Goal: Transaction & Acquisition: Purchase product/service

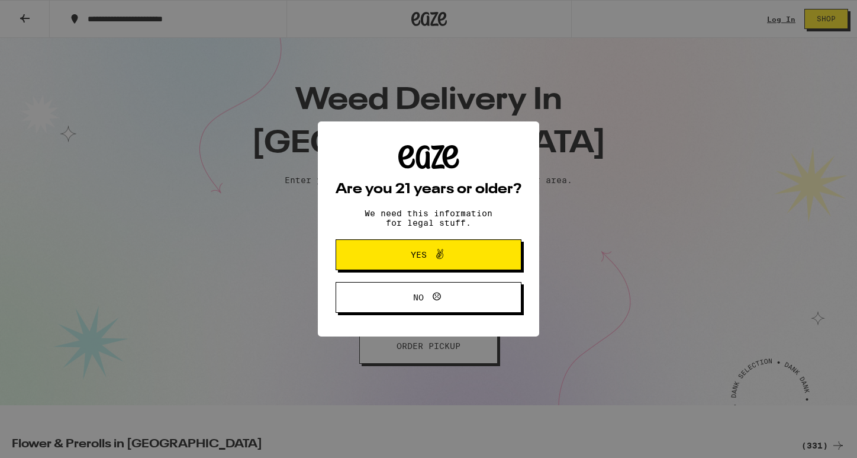
click at [458, 265] on button "Yes" at bounding box center [429, 254] width 186 height 31
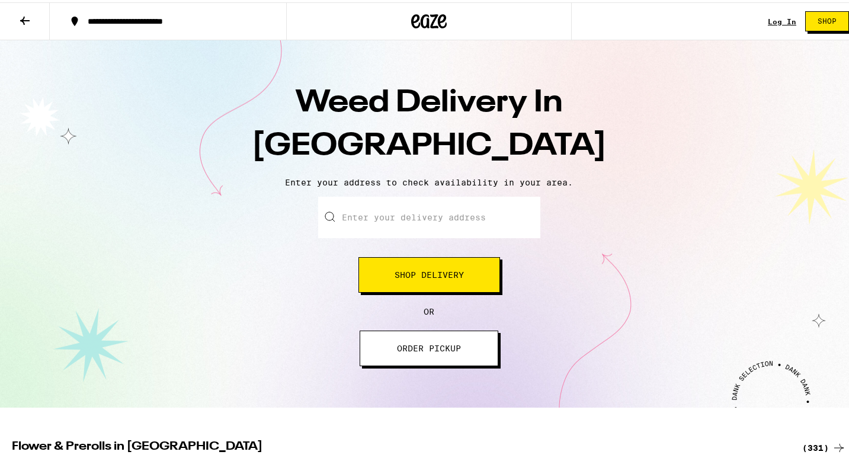
click at [413, 267] on button "Shop Delivery" at bounding box center [429, 273] width 142 height 36
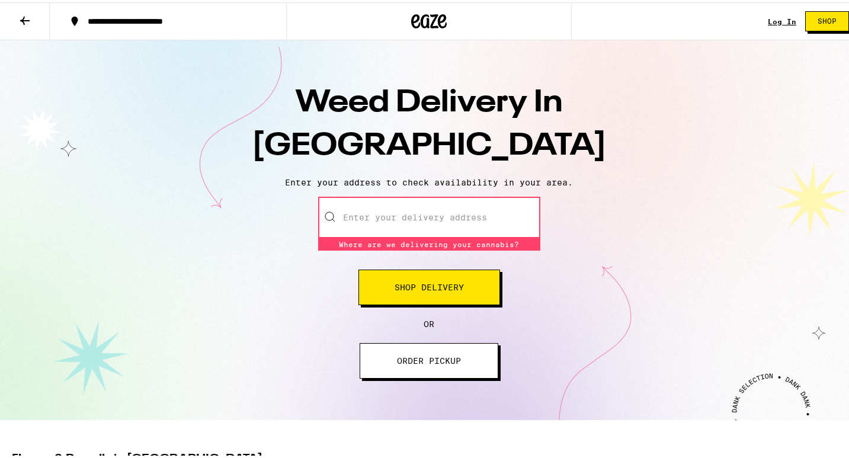
click at [441, 234] on input "Enter your delivery address" at bounding box center [429, 214] width 222 height 41
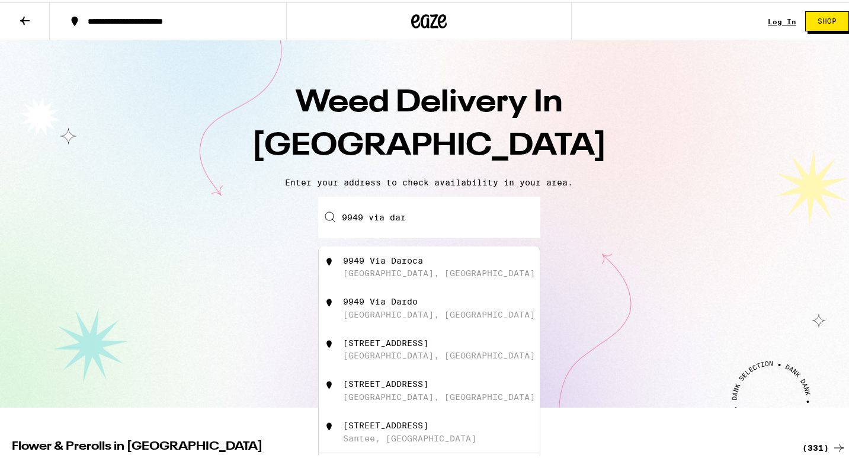
click at [427, 275] on div "[STREET_ADDRESS]" at bounding box center [448, 264] width 211 height 23
type input "[STREET_ADDRESS]"
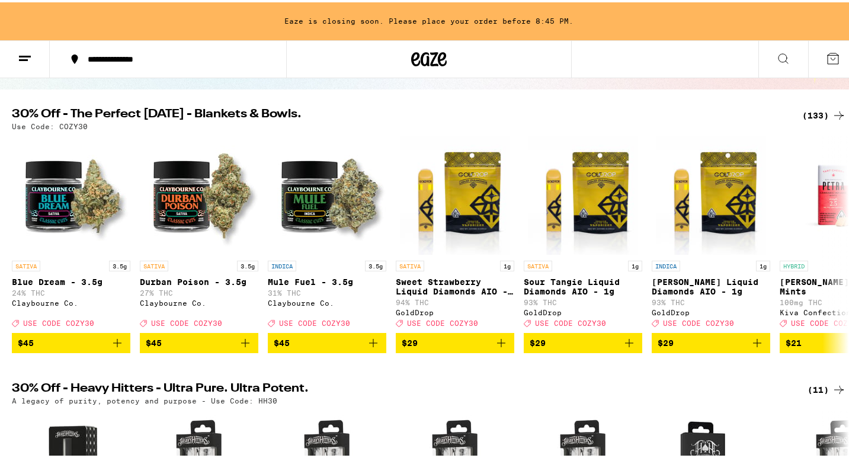
scroll to position [115, 0]
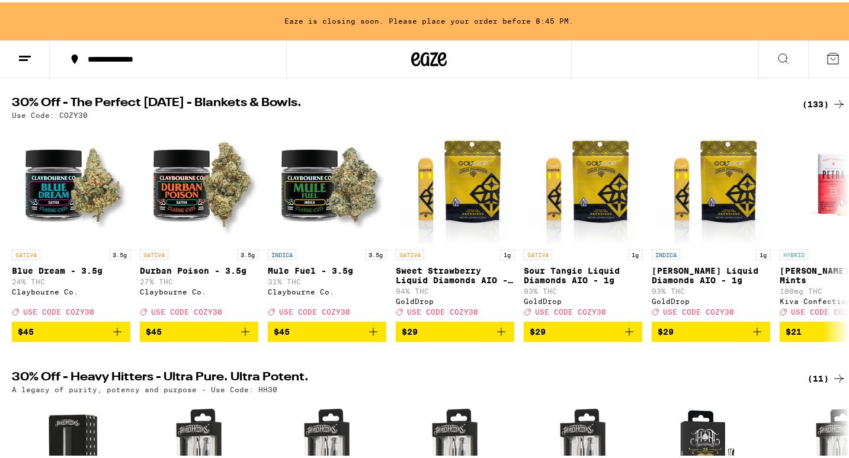
click at [765, 58] on button at bounding box center [783, 56] width 50 height 37
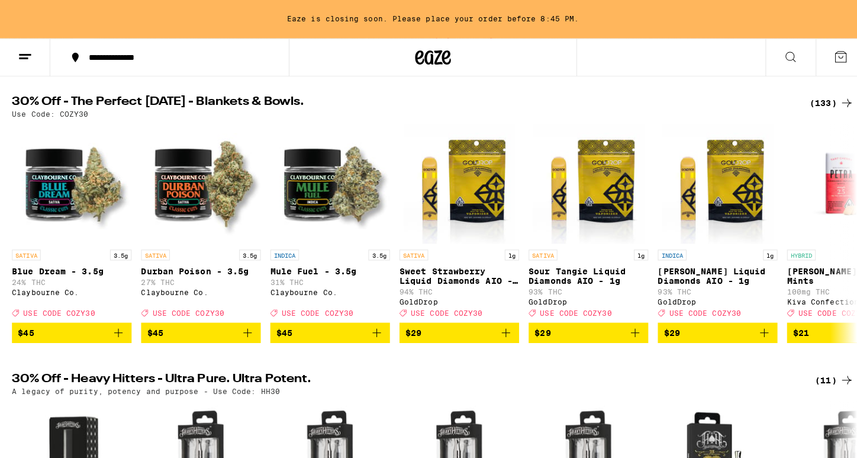
scroll to position [0, 0]
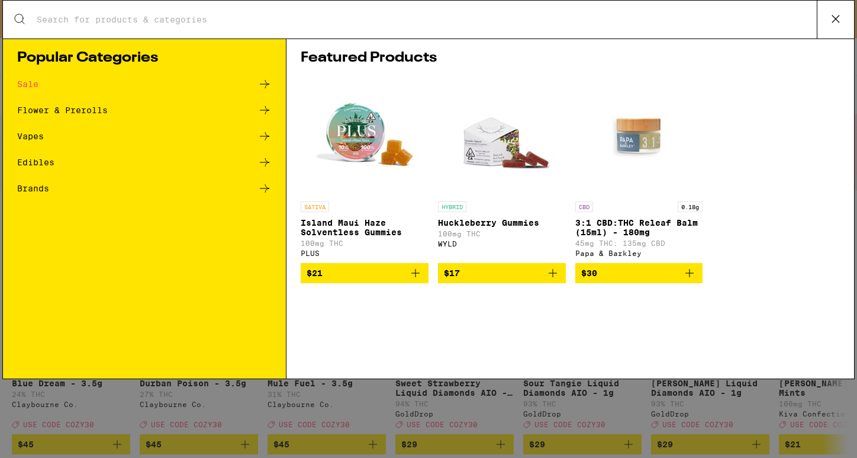
type input "h"
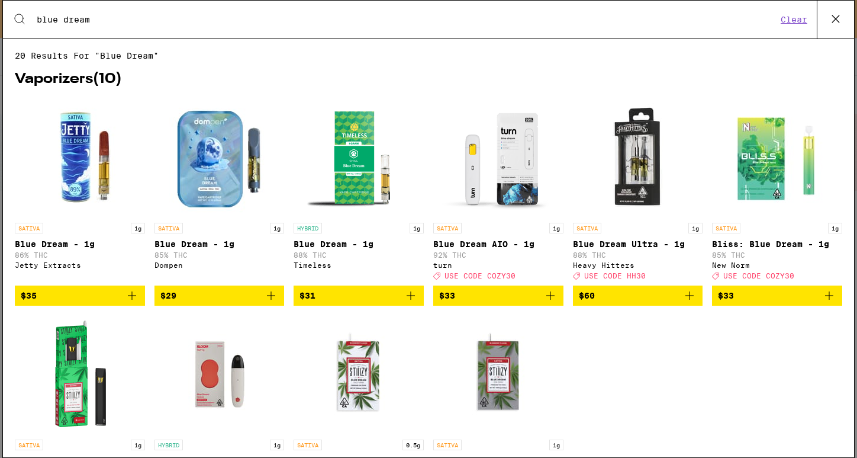
type input "blue dream"
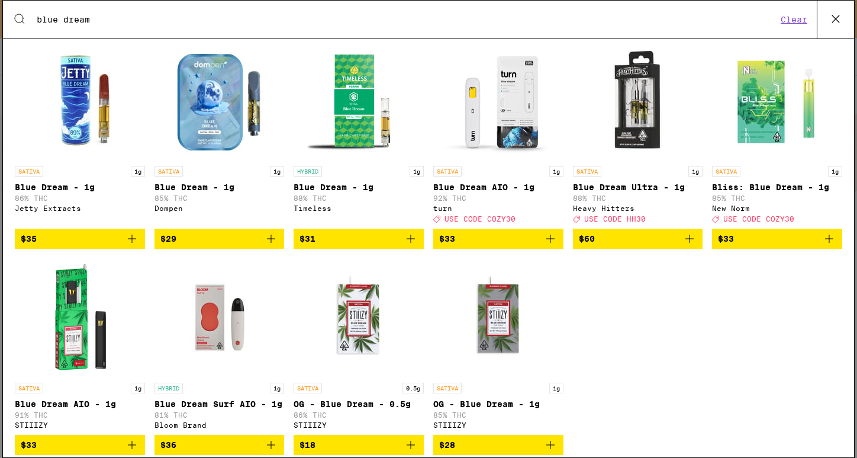
scroll to position [60, 0]
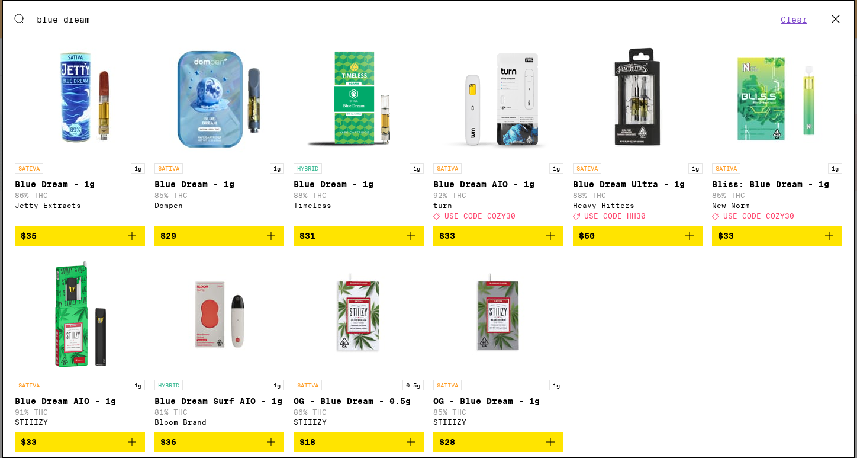
click at [499, 243] on span "$33" at bounding box center [498, 236] width 118 height 14
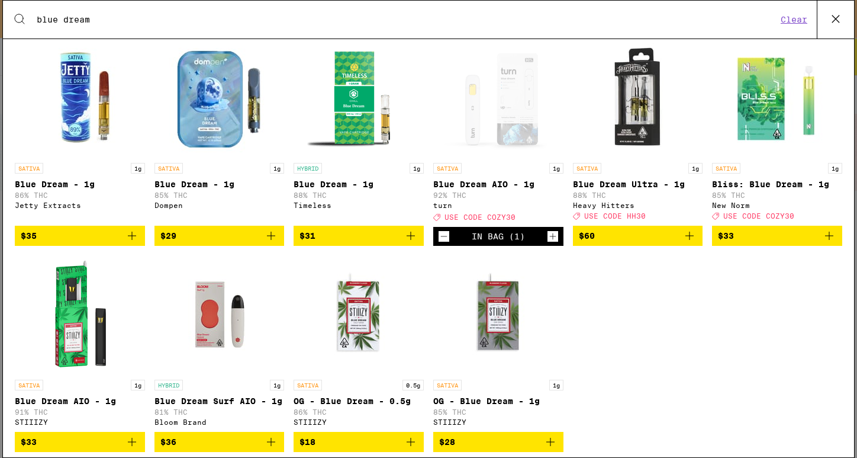
click at [515, 153] on div "Open page for Blue Dream AIO - 1g from turn" at bounding box center [498, 97] width 118 height 118
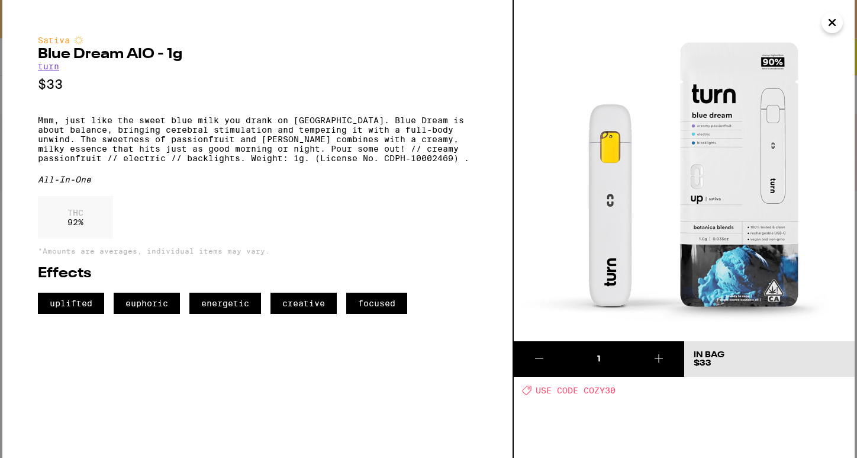
click at [829, 22] on icon "Close" at bounding box center [832, 23] width 14 height 18
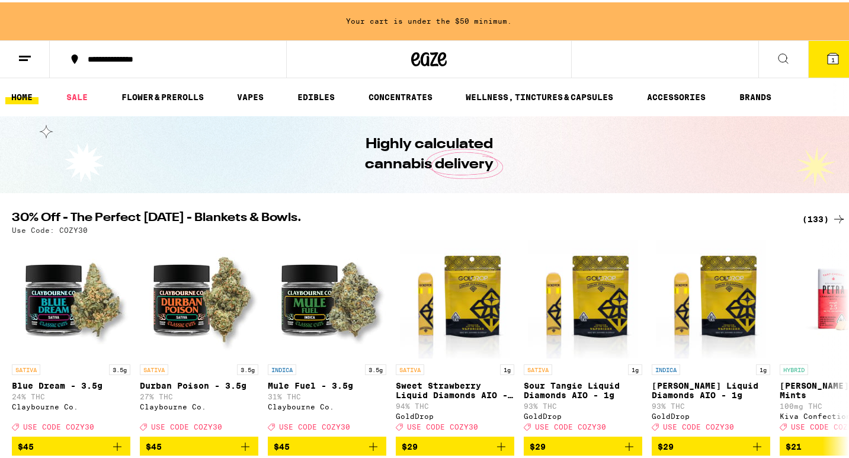
click at [815, 56] on button "1" at bounding box center [833, 56] width 50 height 37
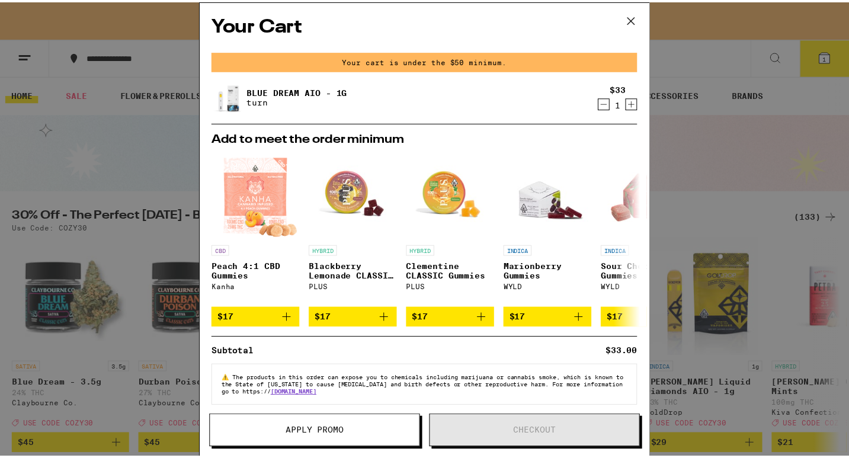
scroll to position [14, 0]
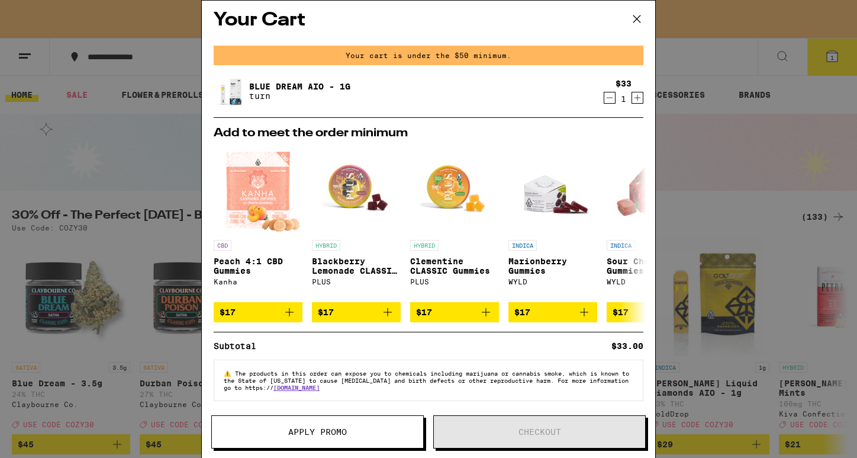
click at [638, 15] on icon at bounding box center [637, 19] width 18 height 18
